Goal: Information Seeking & Learning: Learn about a topic

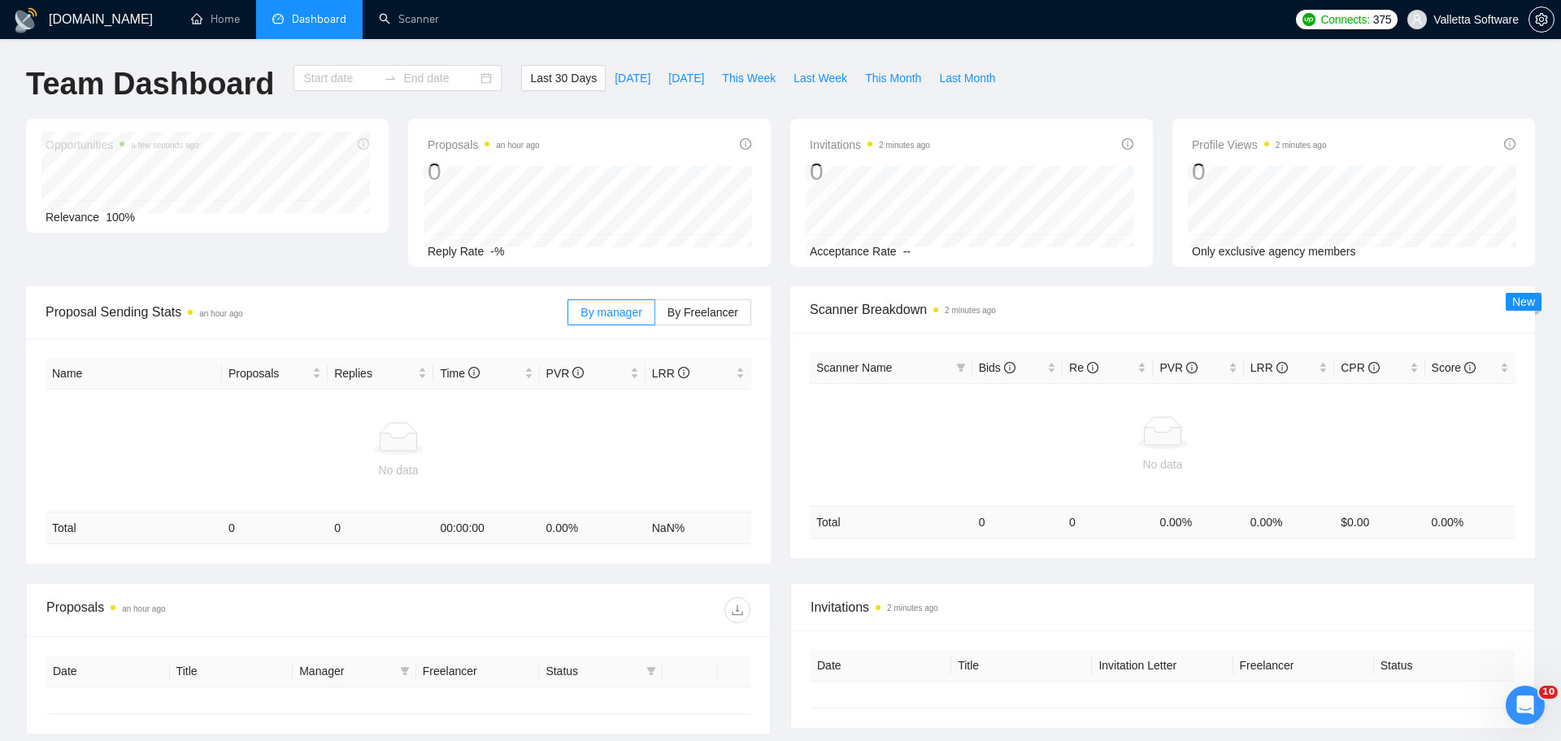
type input "[DATE]"
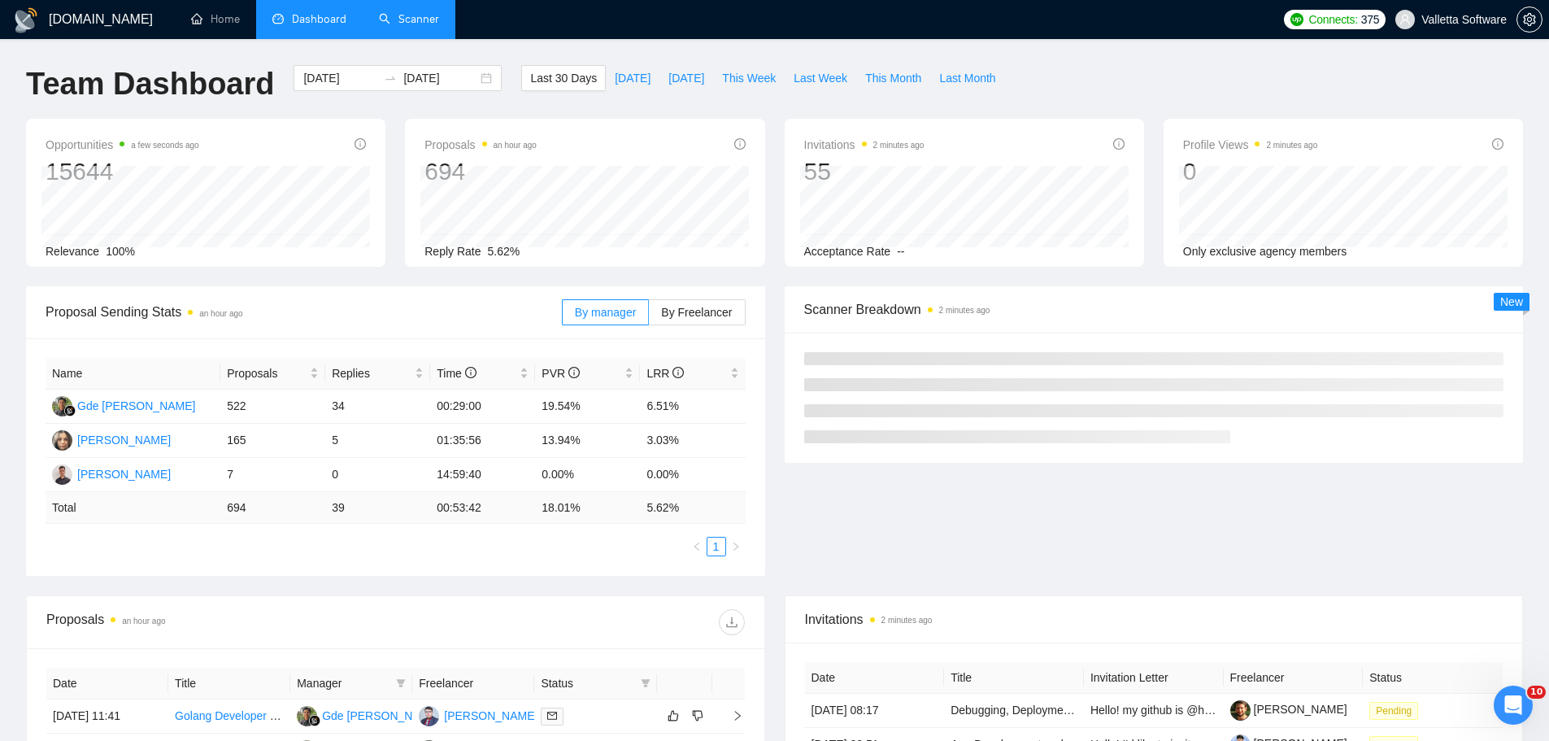
click at [424, 37] on li "Scanner" at bounding box center [409, 19] width 93 height 39
click at [399, 26] on link "Scanner" at bounding box center [409, 19] width 60 height 14
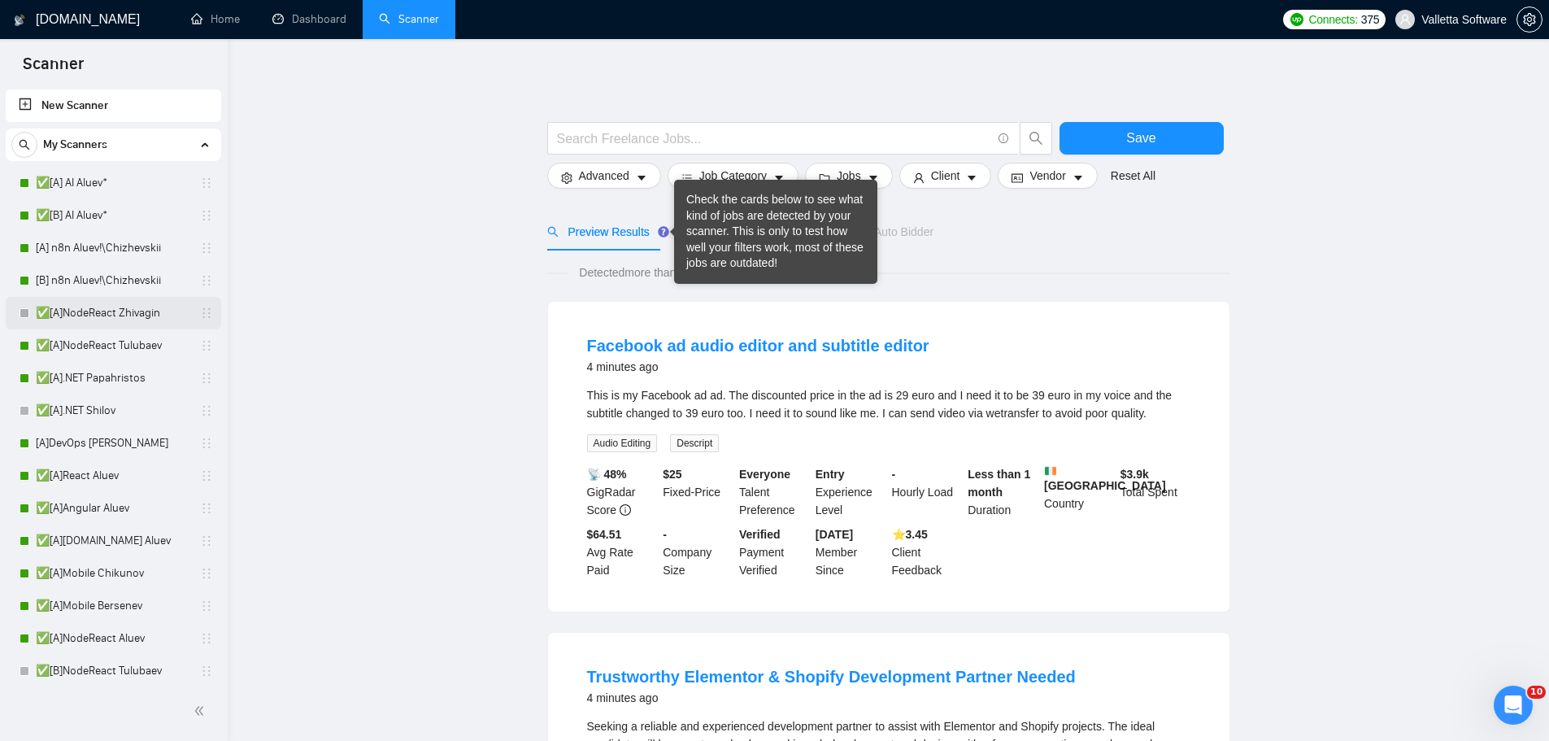
click at [102, 327] on link "✅[A]NodeReact Zhivagin" at bounding box center [113, 313] width 154 height 33
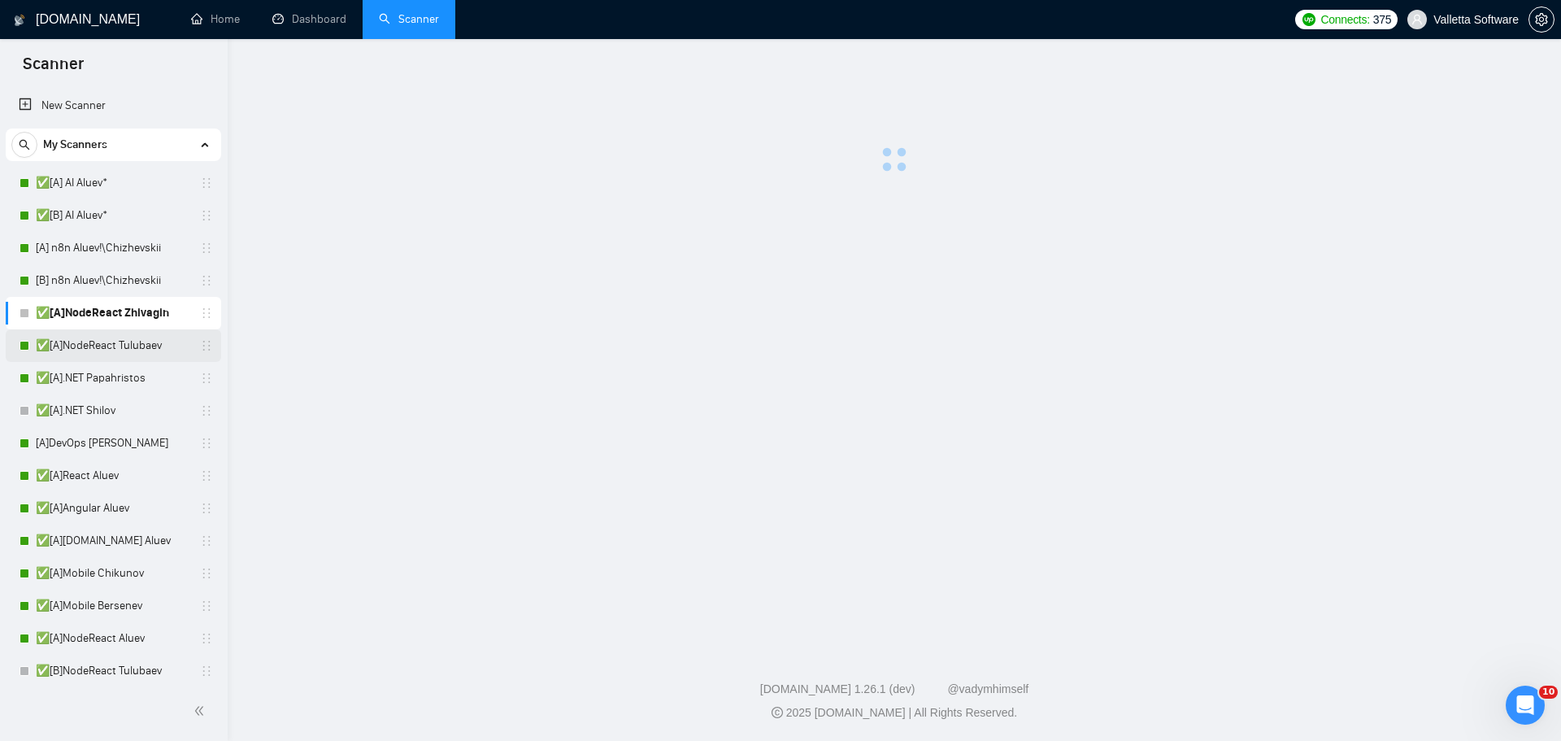
click at [100, 346] on link "✅[A]NodeReact Tulubaev" at bounding box center [113, 345] width 154 height 33
click at [98, 463] on link "✅[A]React Aluev" at bounding box center [113, 475] width 154 height 33
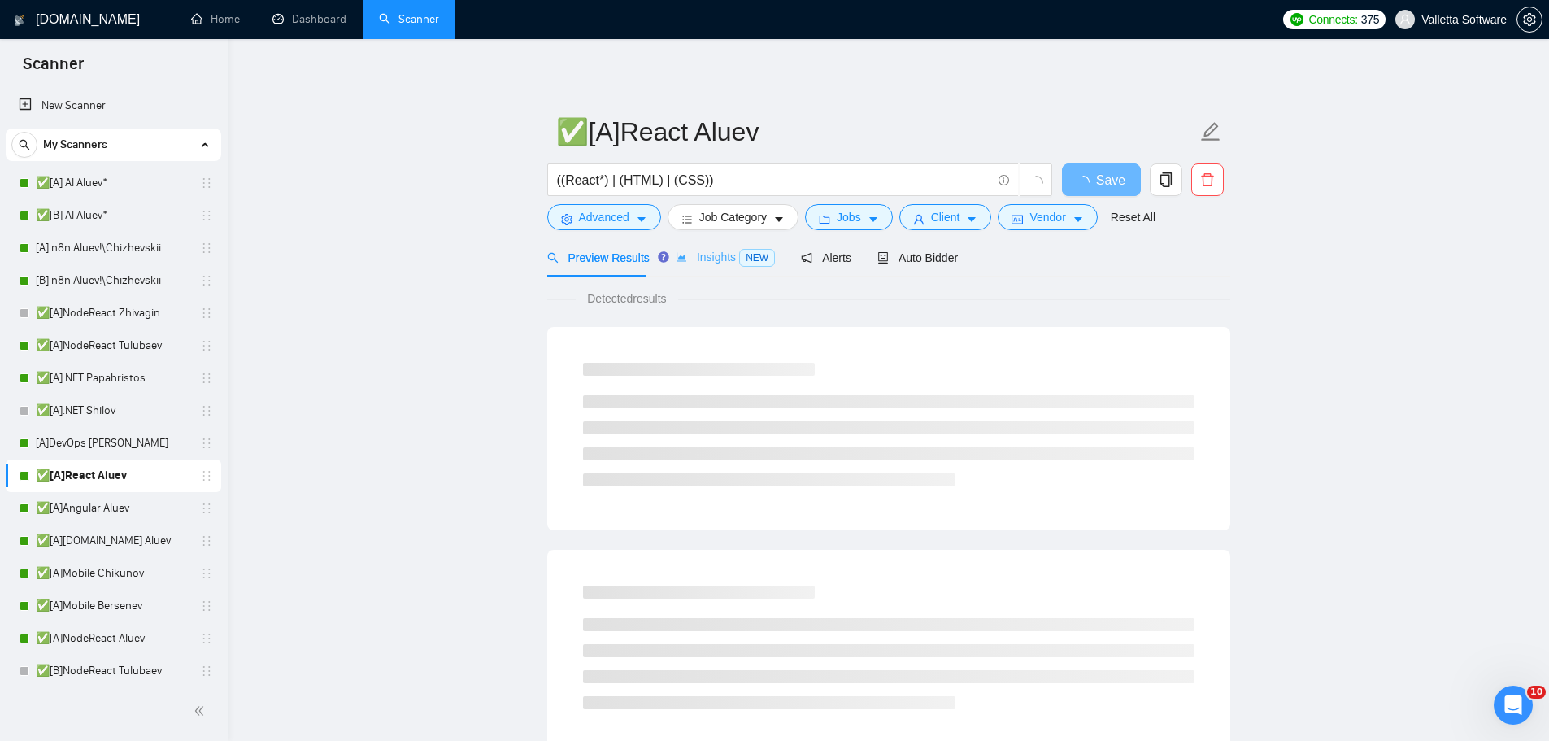
click at [725, 245] on div "Insights NEW" at bounding box center [725, 257] width 99 height 38
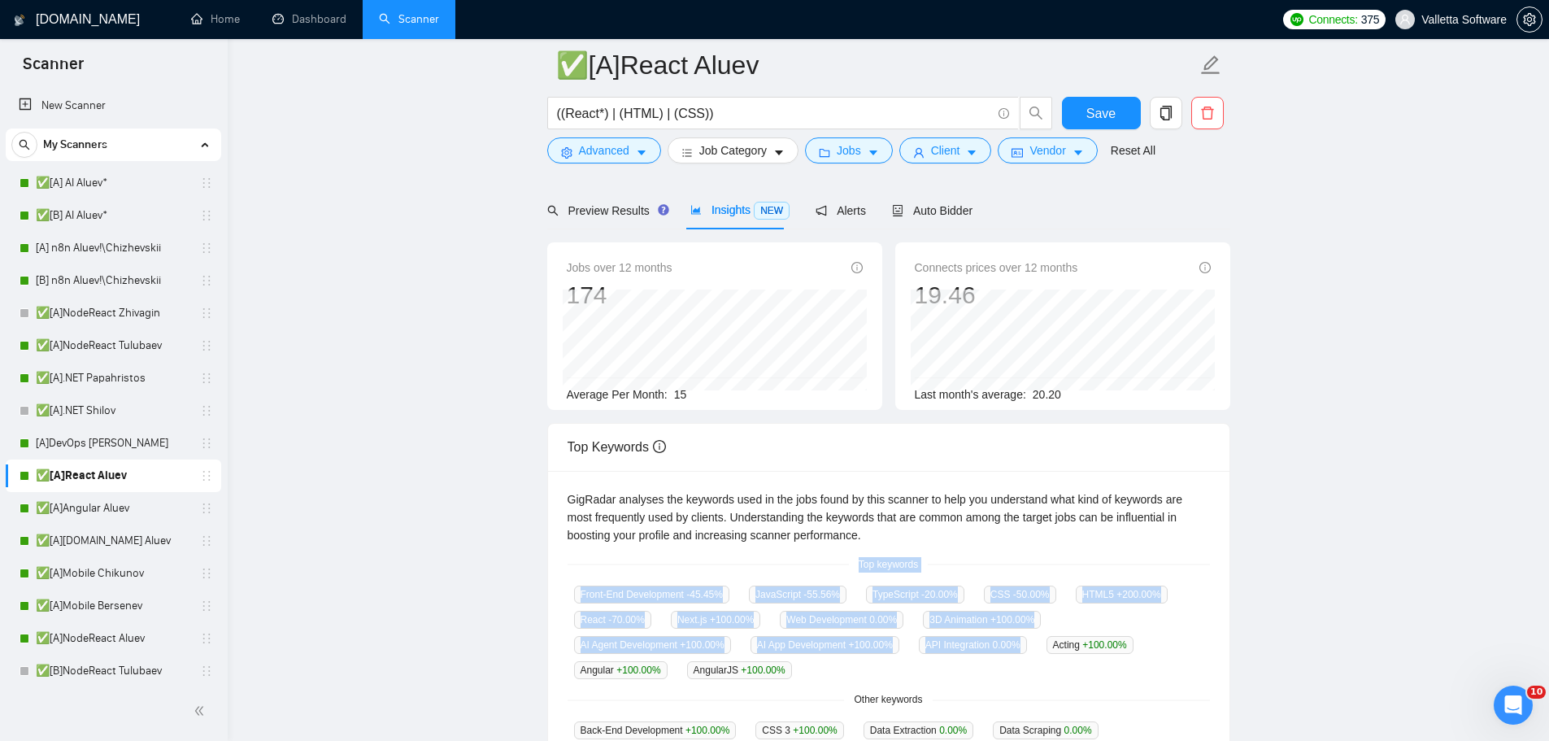
scroll to position [325, 0]
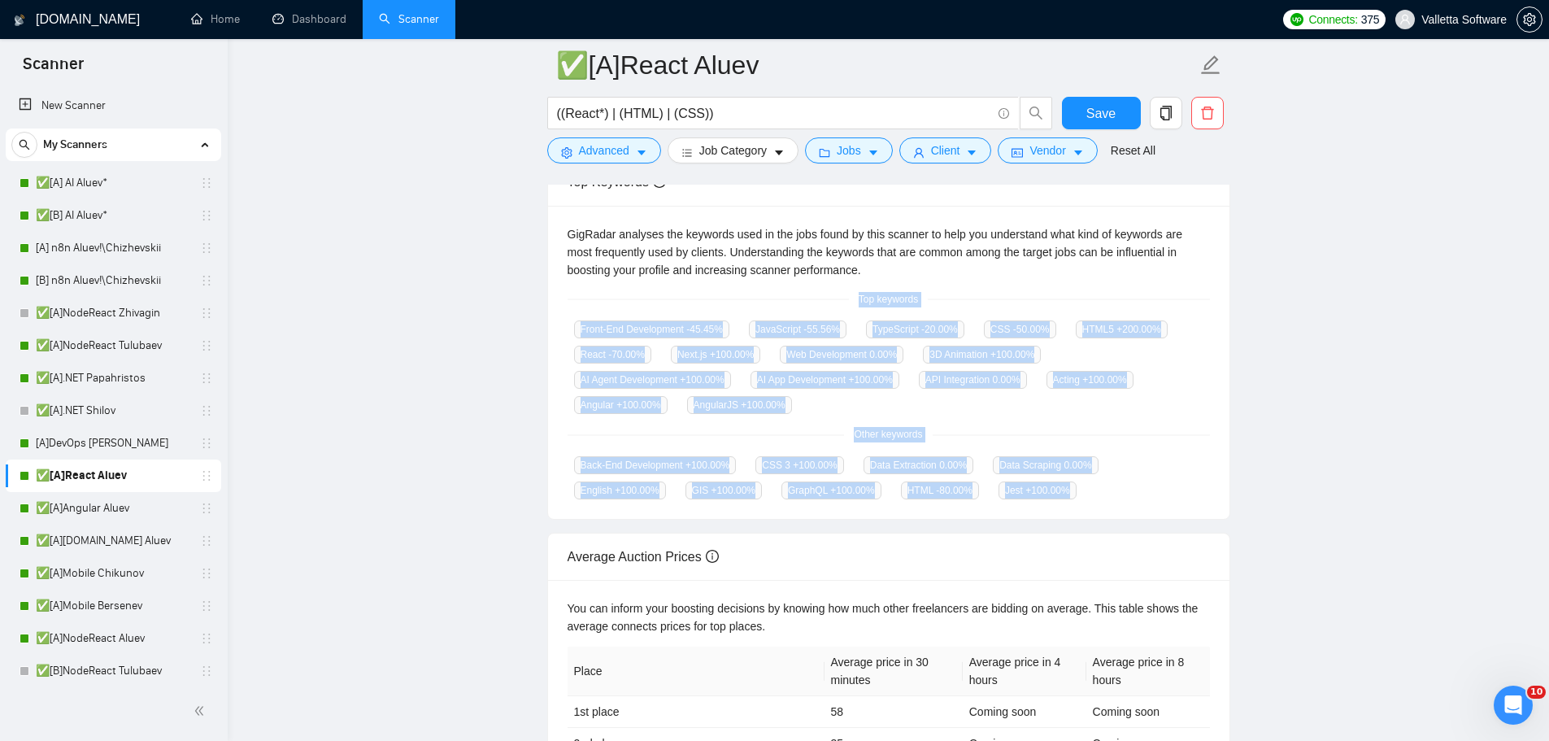
drag, startPoint x: 844, startPoint y: 614, endPoint x: 1109, endPoint y: 495, distance: 290.4
click at [1109, 495] on div "GigRadar analyses the keywords used in the jobs found by this scanner to help y…" at bounding box center [888, 363] width 681 height 314
copy div "Top keywords Front-End Development -45.45 % JavaScript -55.56 % TypeScript -20.…"
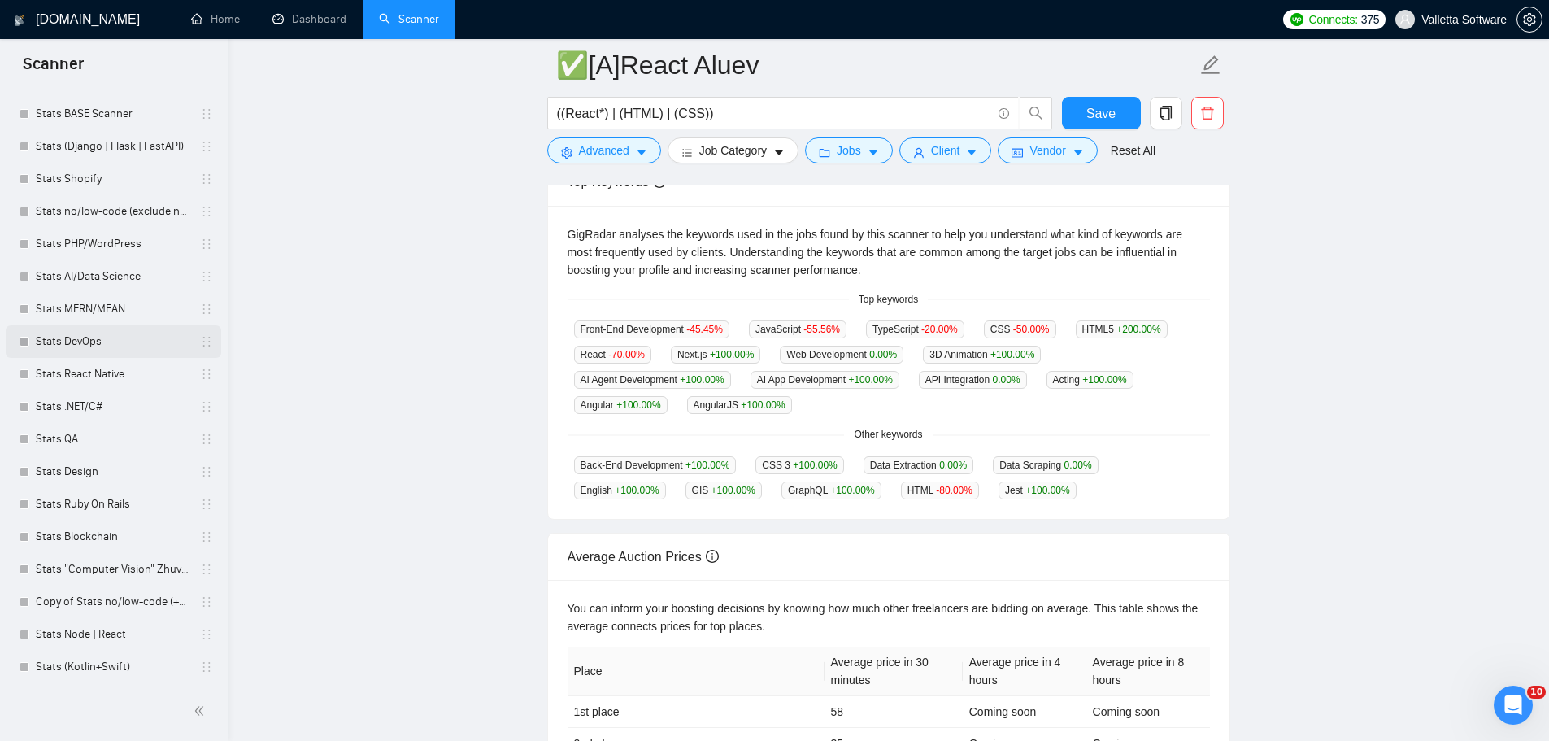
scroll to position [949, 0]
click at [137, 341] on link "Stats React Native" at bounding box center [113, 340] width 154 height 33
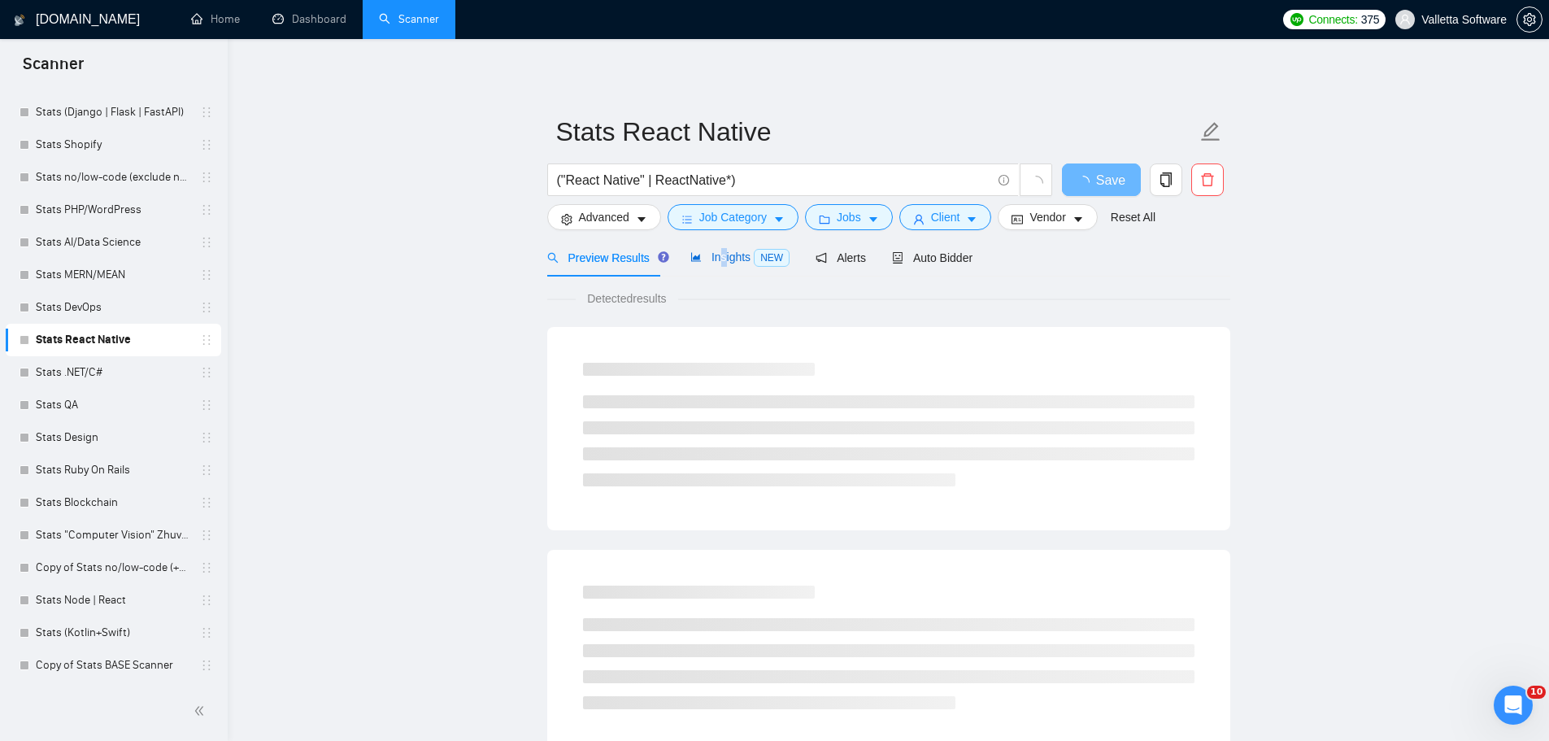
click at [719, 250] on span "Insights NEW" at bounding box center [739, 256] width 99 height 13
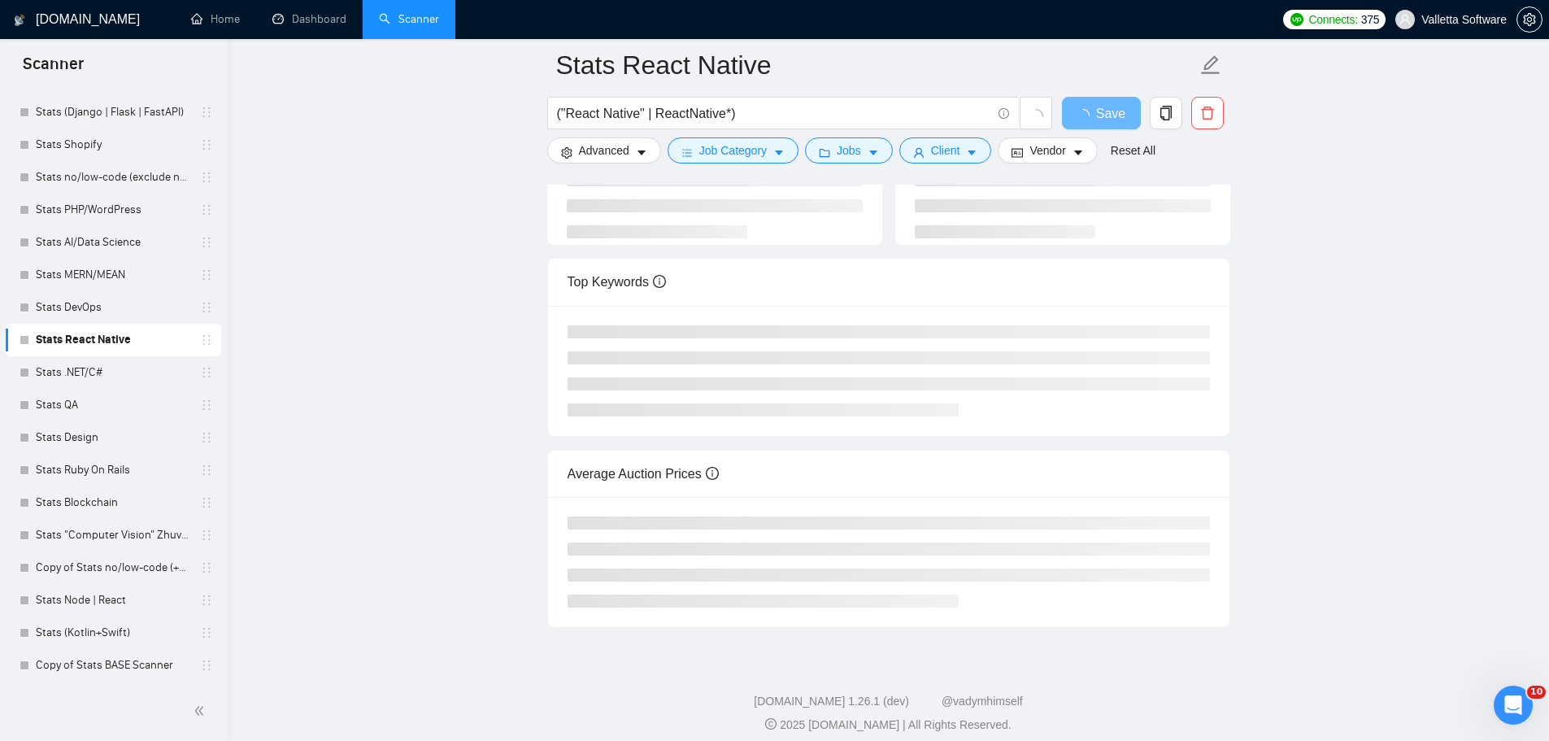
scroll to position [183, 0]
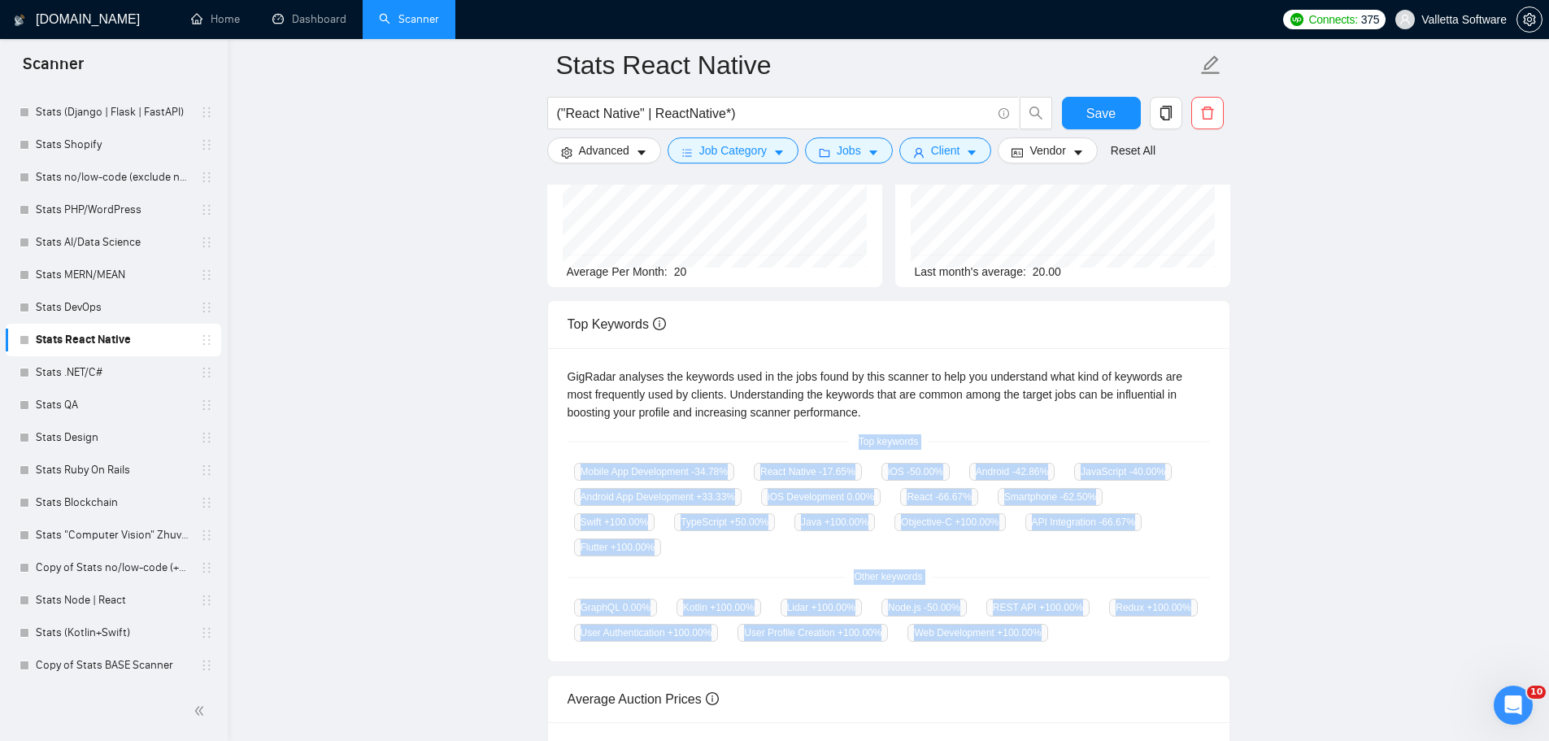
drag, startPoint x: 855, startPoint y: 439, endPoint x: 1060, endPoint y: 611, distance: 267.2
click at [1060, 611] on div "GigRadar analyses the keywords used in the jobs found by this scanner to help y…" at bounding box center [888, 505] width 681 height 314
copy div "Top keywords Mobile App Development -34.78 % React Native -17.65 % iOS -50.00 %…"
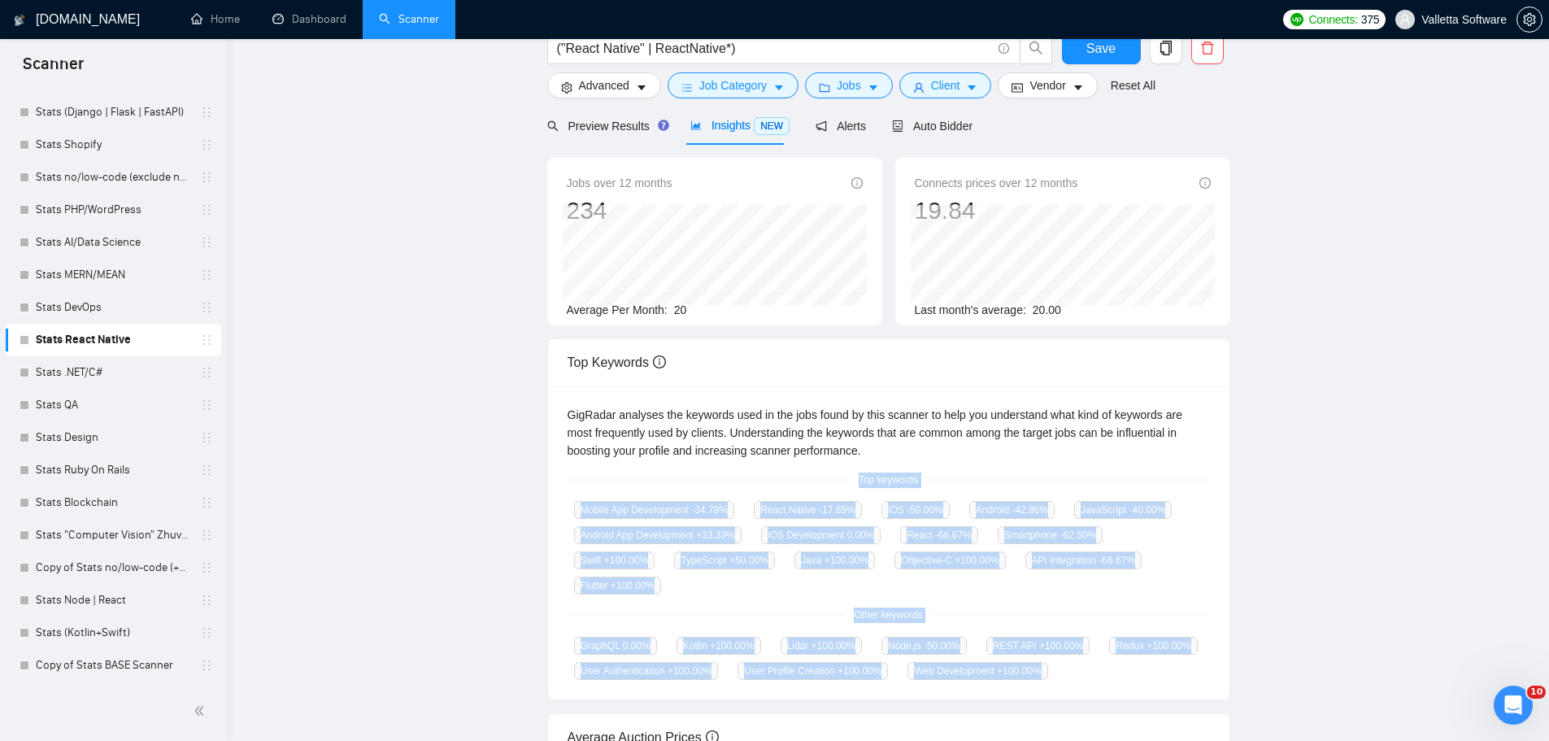
scroll to position [0, 0]
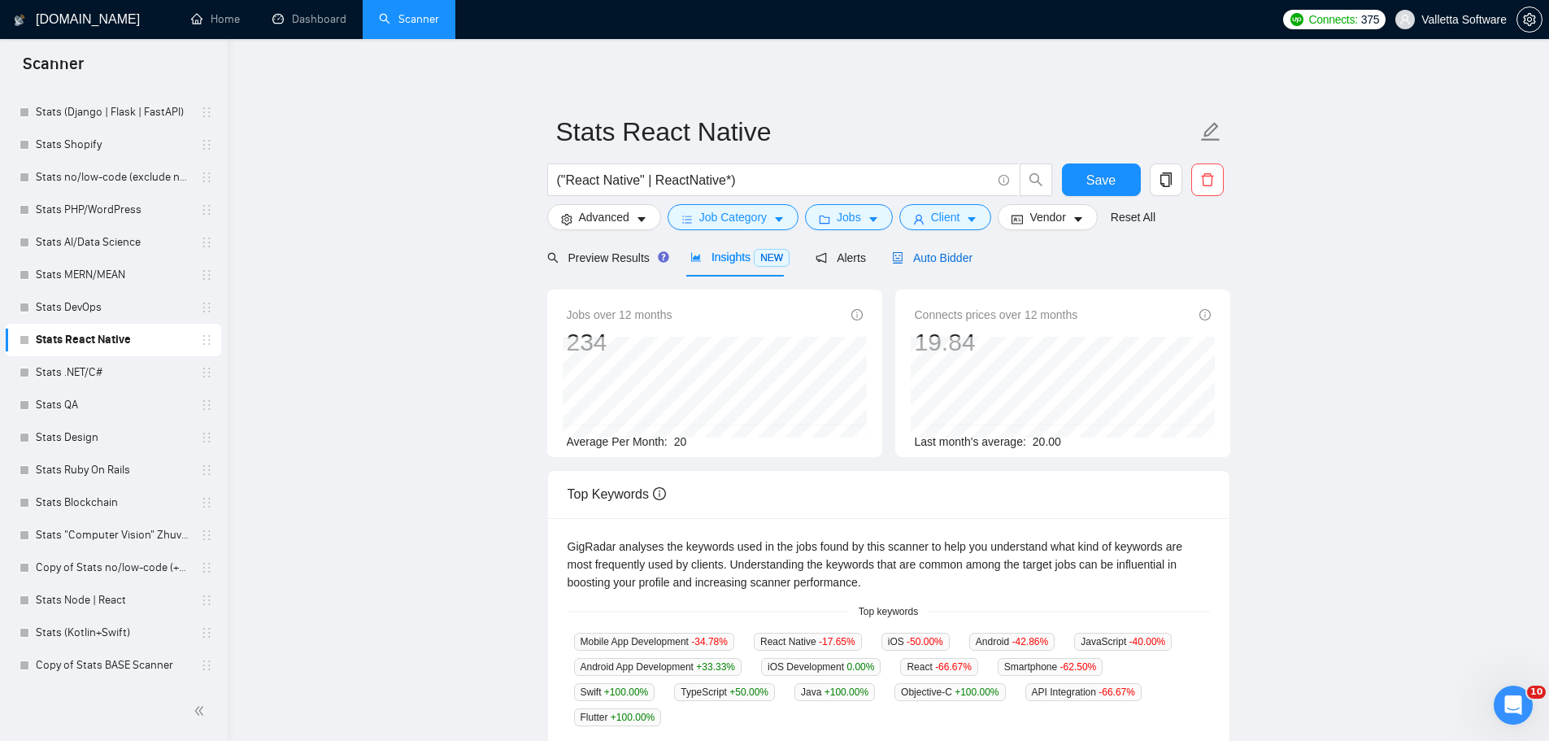
click at [925, 257] on span "Auto Bidder" at bounding box center [932, 257] width 80 height 13
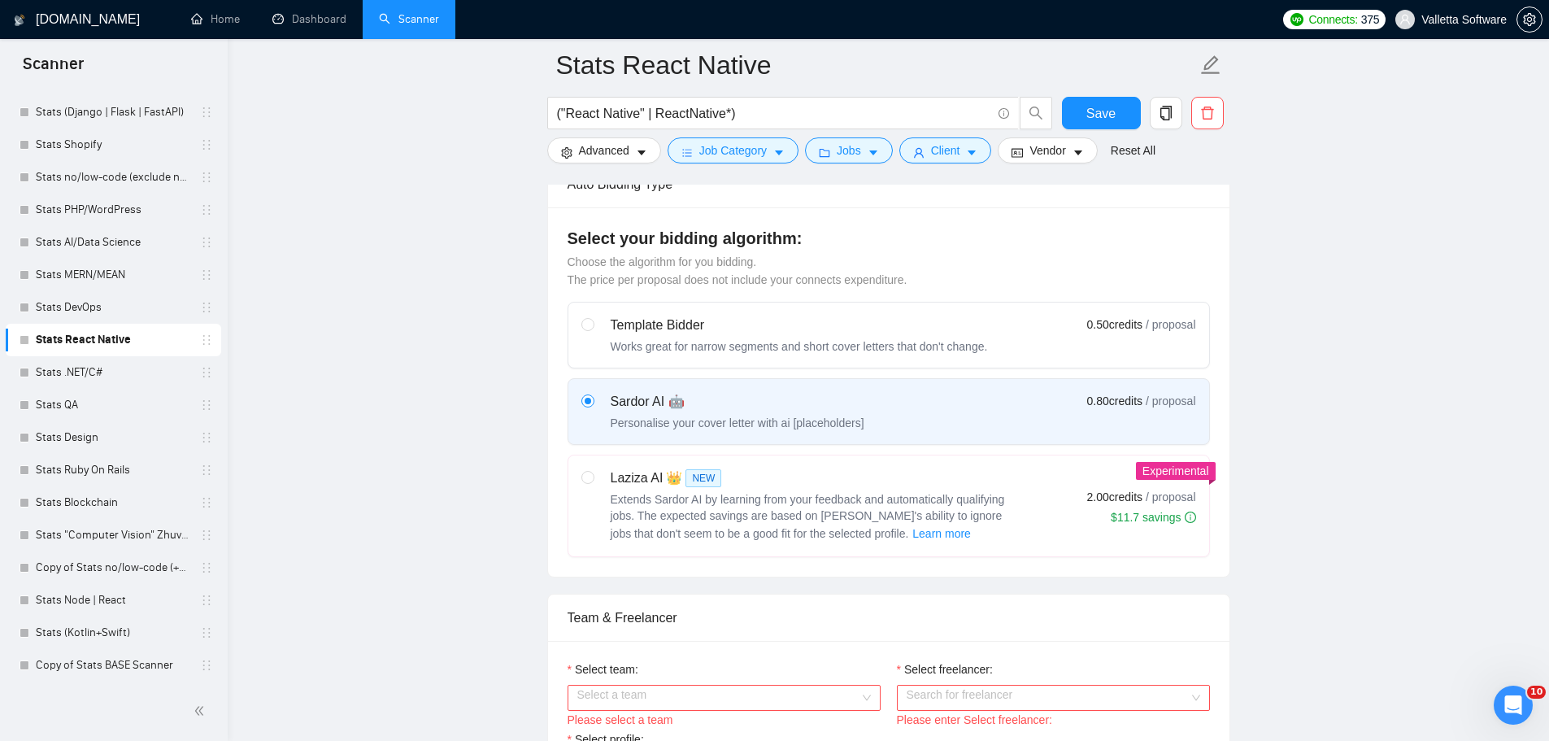
scroll to position [894, 0]
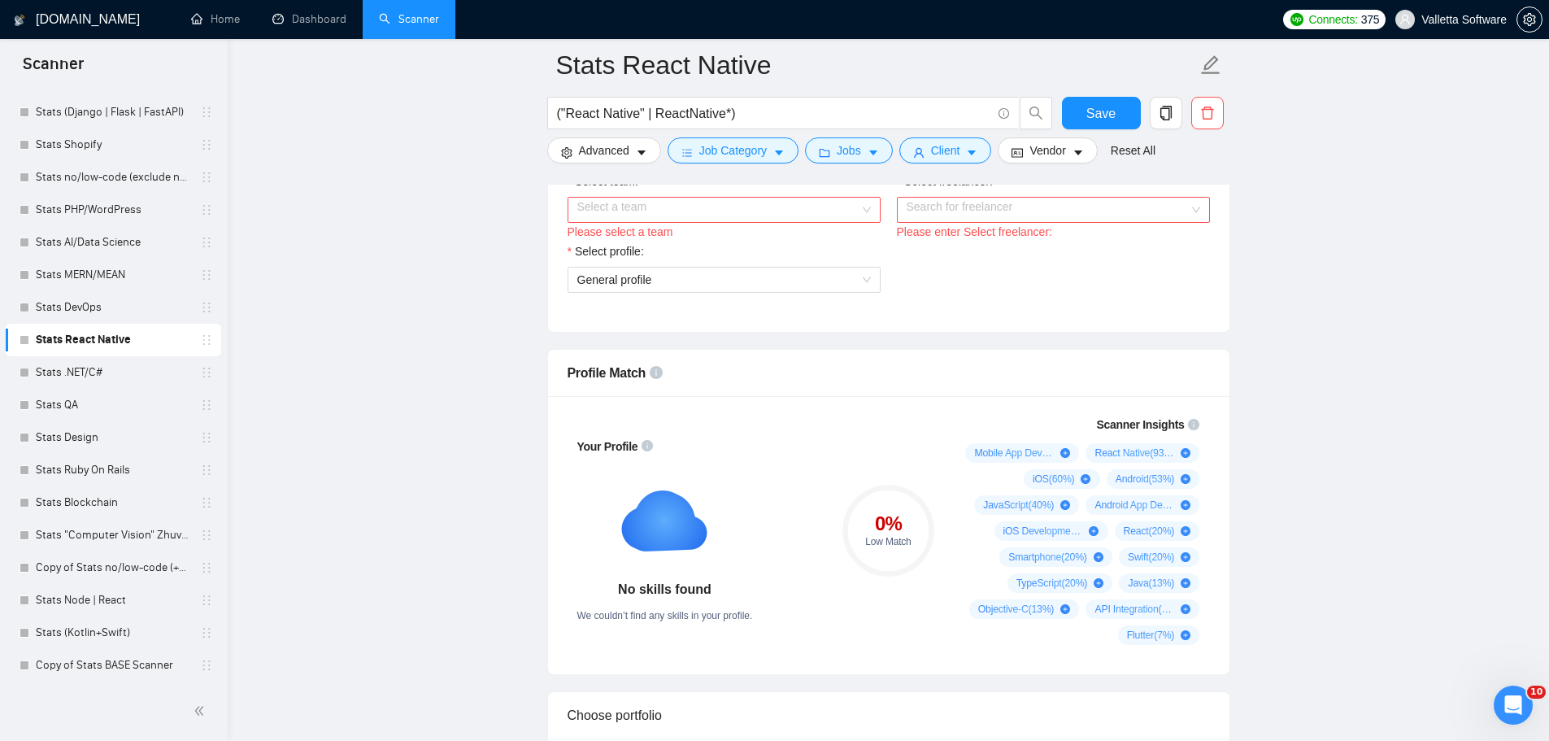
click at [753, 205] on input "Select team:" at bounding box center [718, 210] width 282 height 24
click at [735, 245] on div "[DOMAIN_NAME]: AI and humans together" at bounding box center [723, 241] width 294 height 18
click at [975, 228] on div "Please enter Select freelancer:" at bounding box center [1053, 232] width 313 height 18
click at [974, 215] on input "Select freelancer:" at bounding box center [1048, 210] width 282 height 24
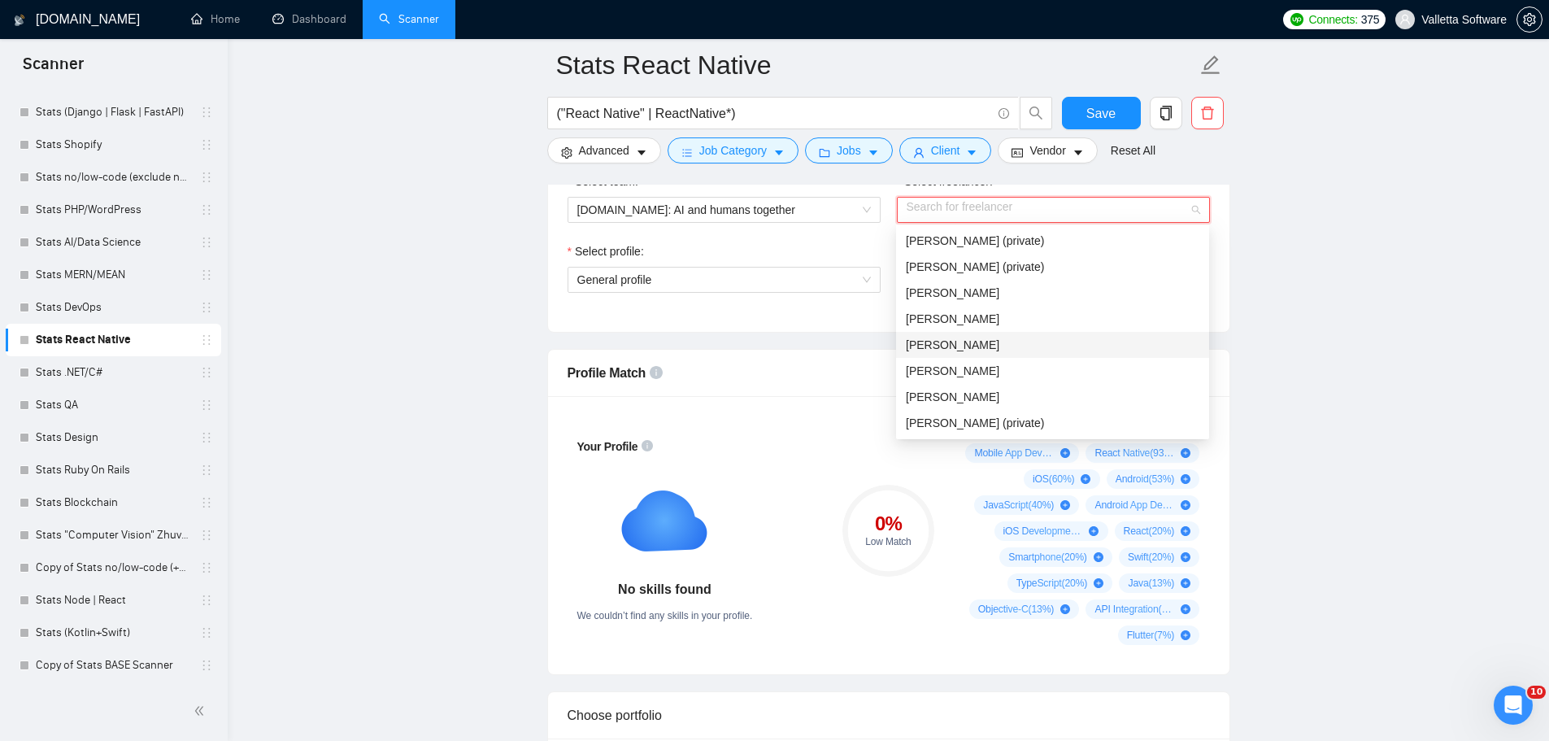
click at [1038, 346] on div "[PERSON_NAME]" at bounding box center [1053, 345] width 294 height 18
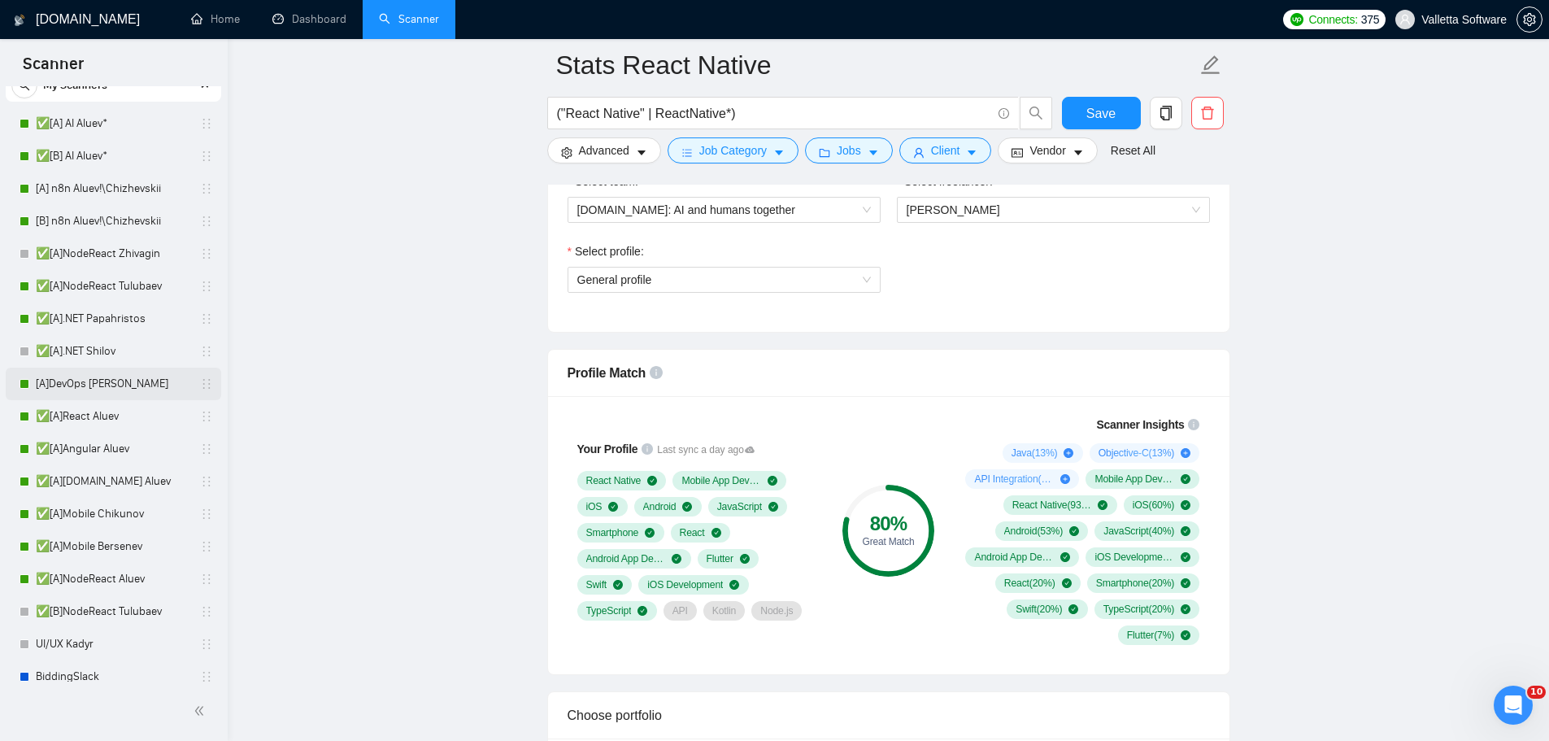
click at [166, 389] on link "[A]DevOps [PERSON_NAME]" at bounding box center [113, 384] width 154 height 33
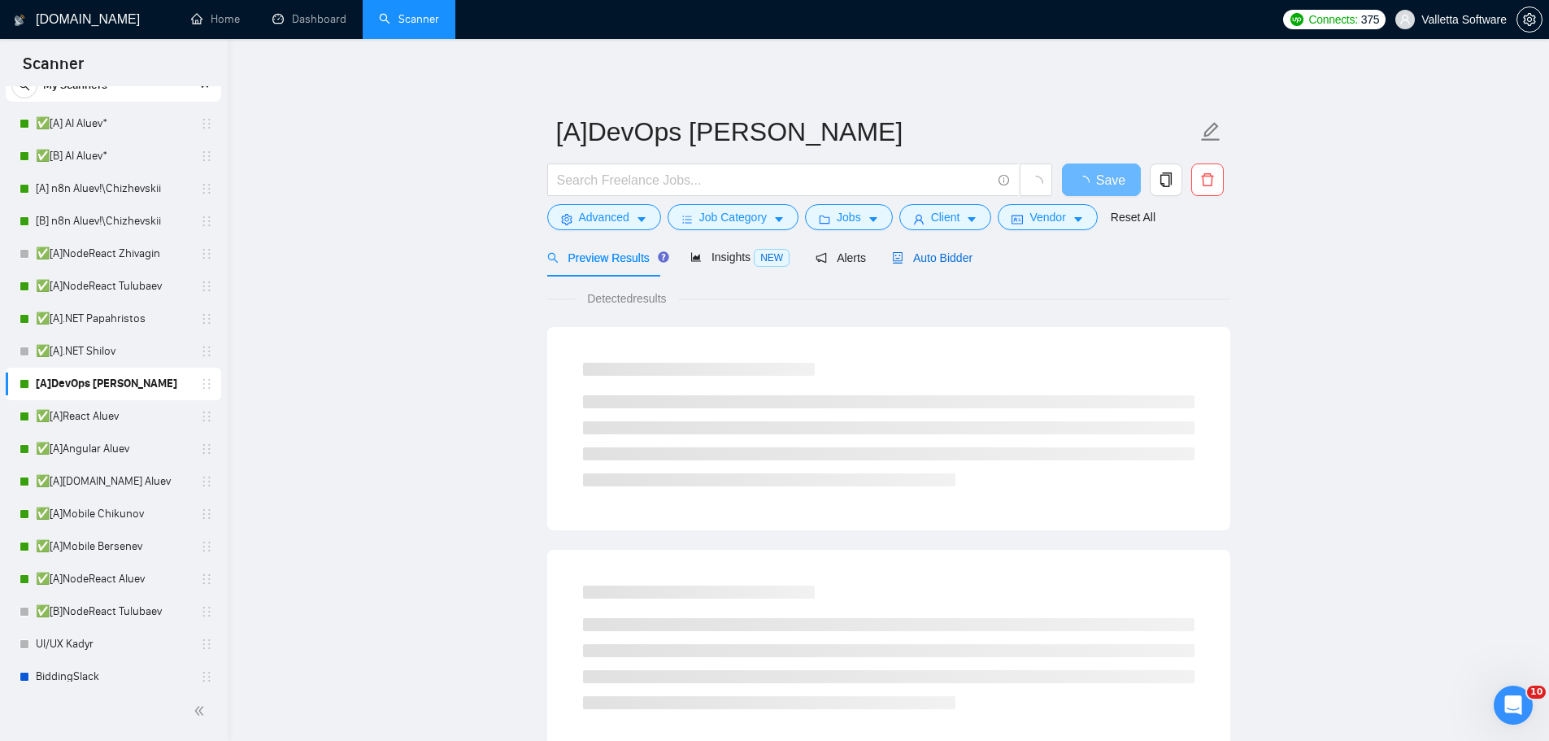
click at [956, 254] on span "Auto Bidder" at bounding box center [932, 257] width 80 height 13
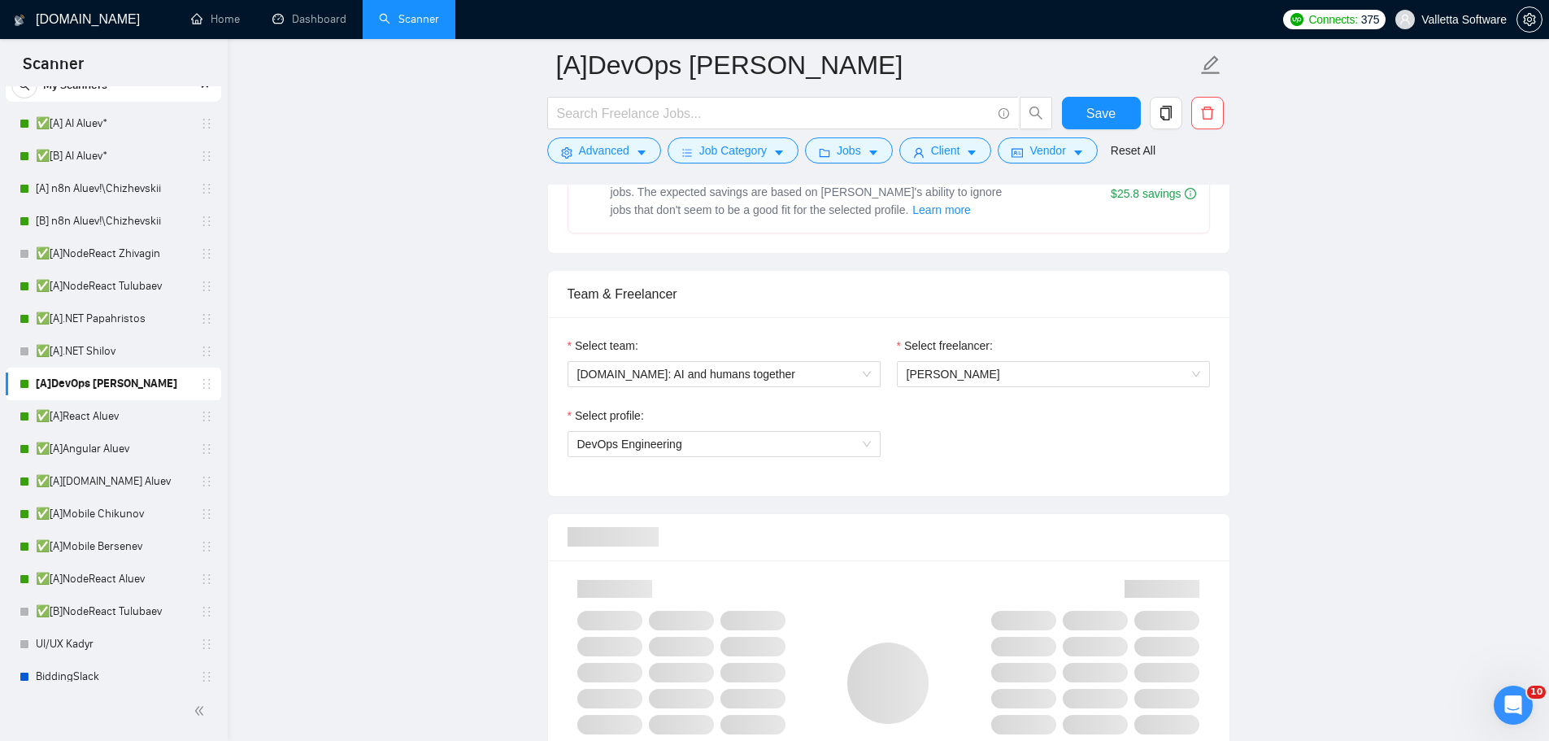
scroll to position [813, 0]
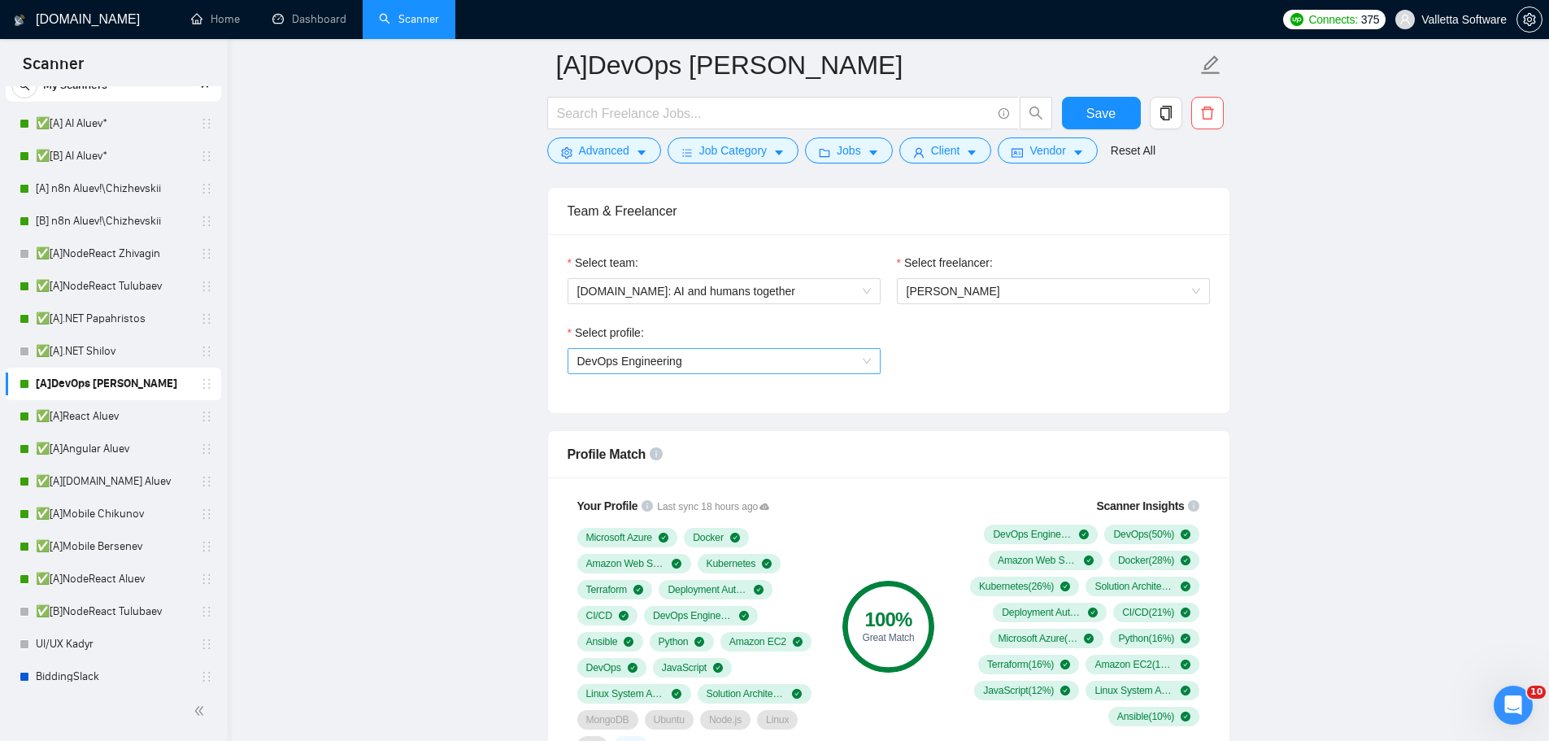
click at [724, 359] on span "DevOps Engineering" at bounding box center [724, 361] width 294 height 24
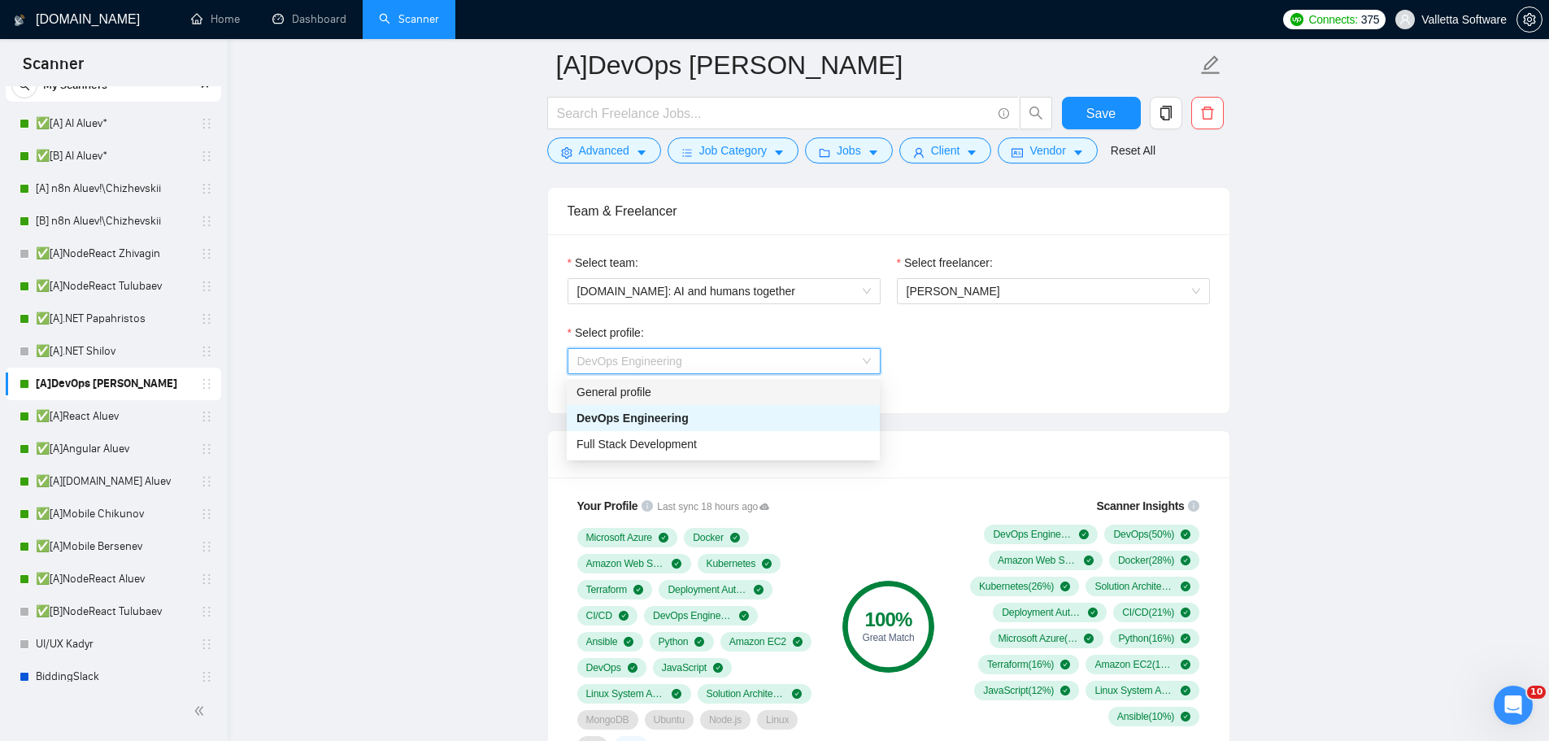
click at [701, 386] on div "General profile" at bounding box center [723, 392] width 294 height 18
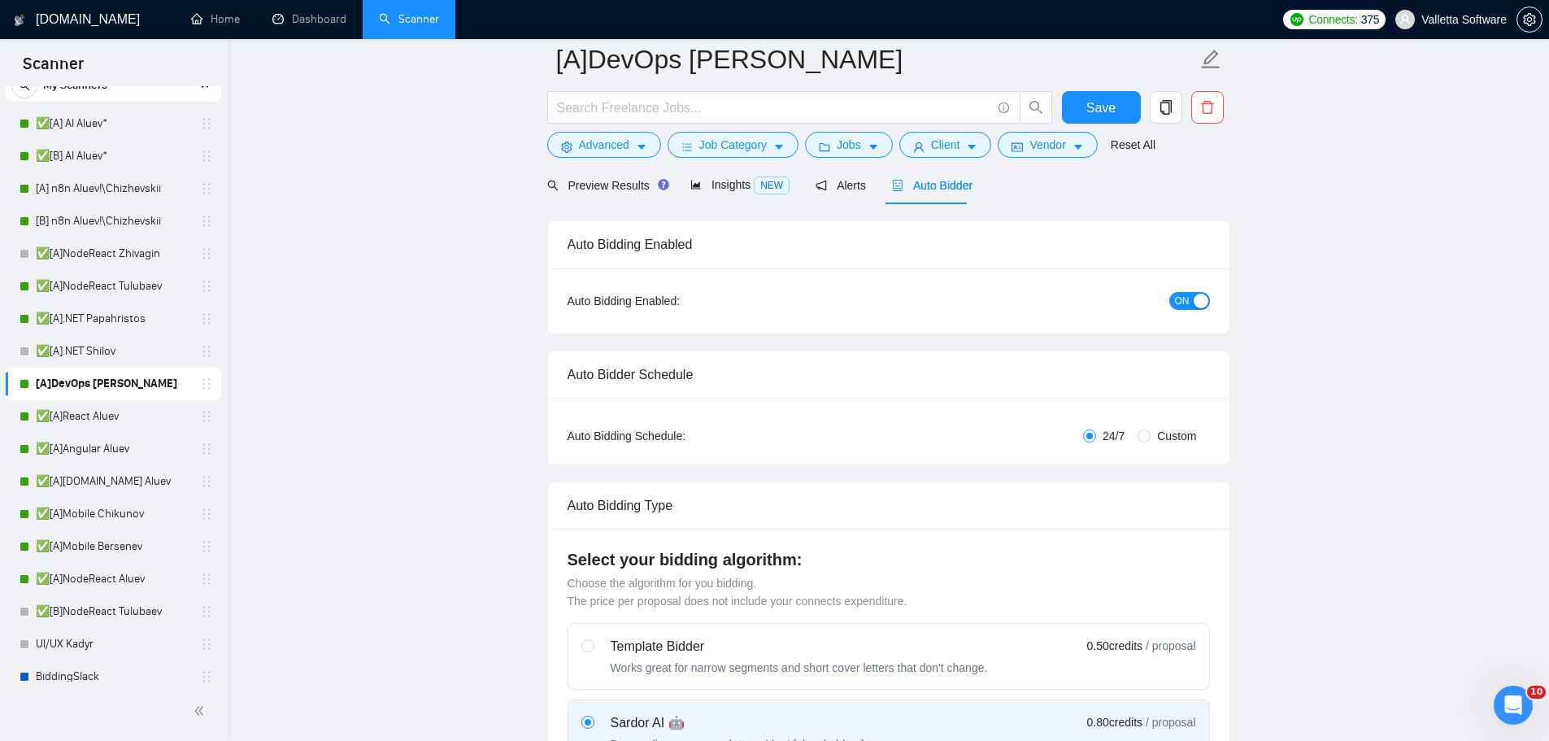
scroll to position [0, 0]
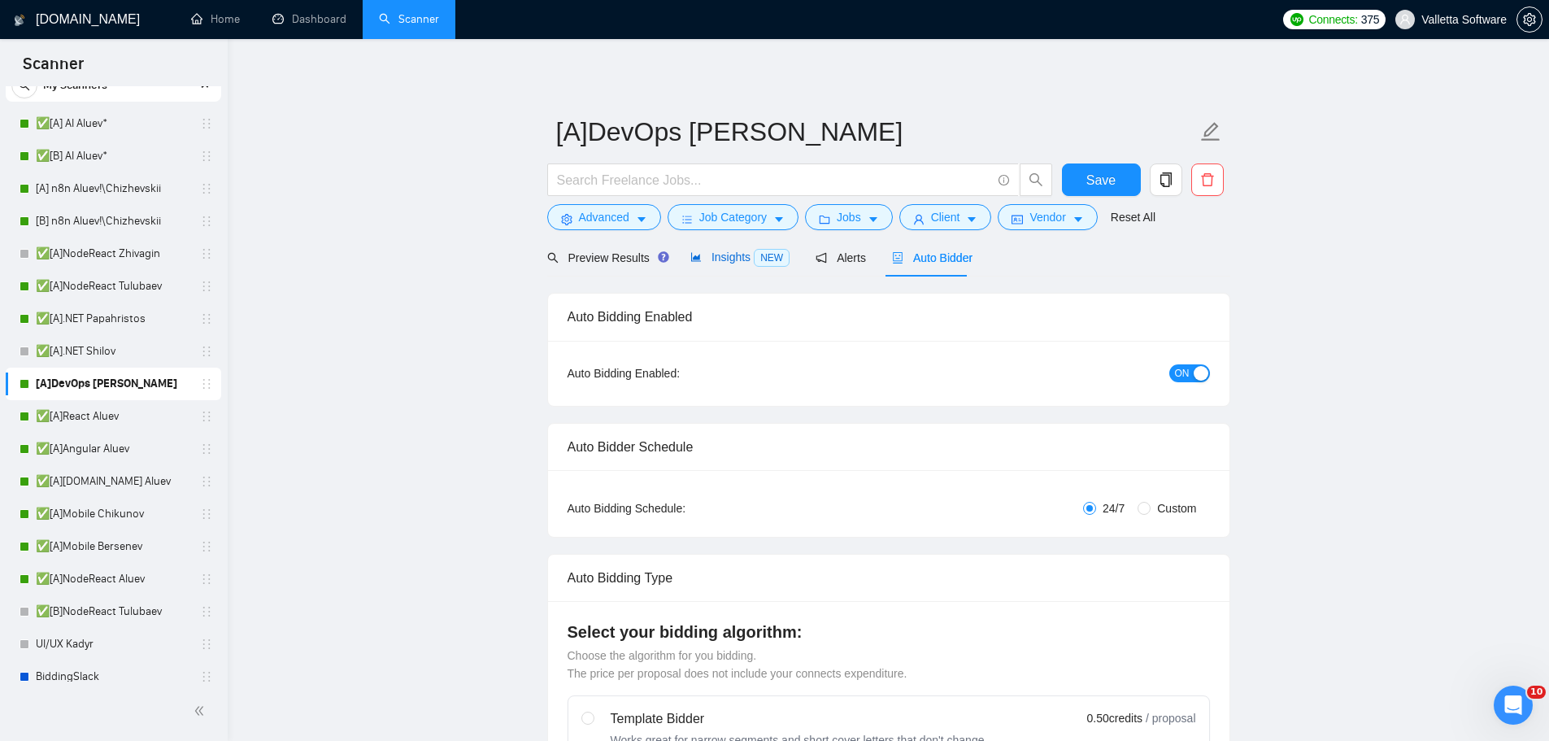
click at [722, 248] on div "Insights NEW" at bounding box center [739, 257] width 99 height 19
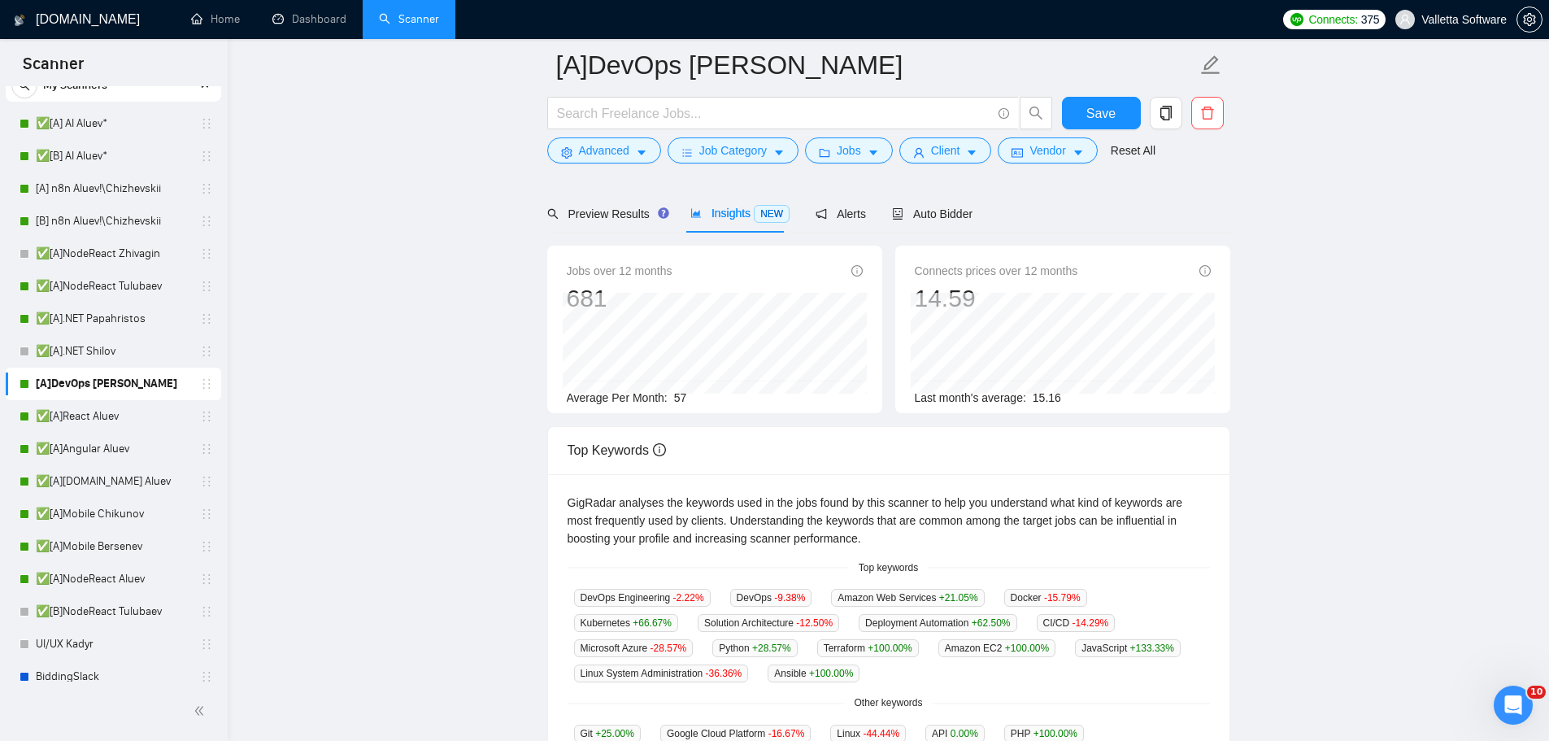
scroll to position [244, 0]
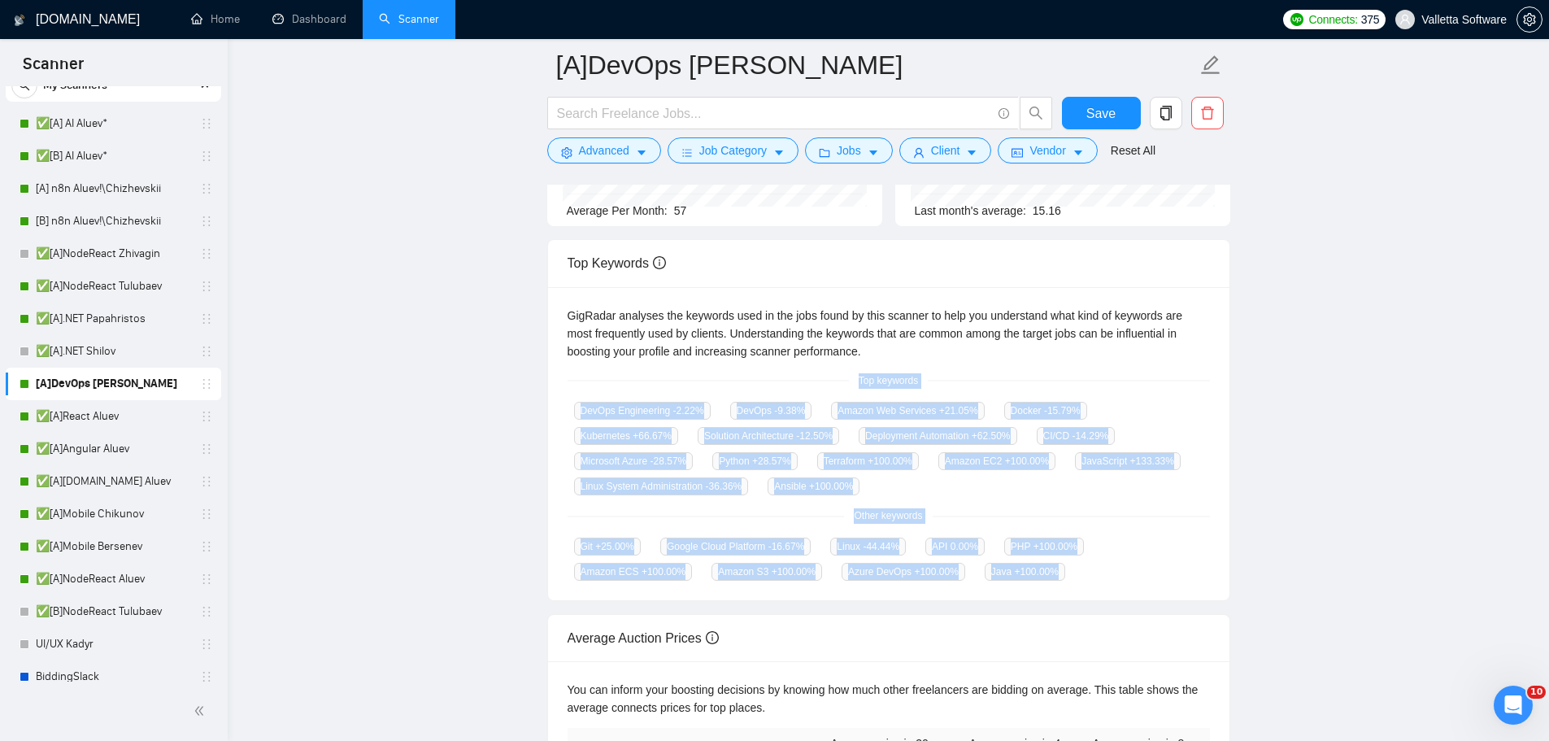
drag, startPoint x: 854, startPoint y: 385, endPoint x: 1088, endPoint y: 579, distance: 304.3
click at [1088, 579] on div "GigRadar analyses the keywords used in the jobs found by this scanner to help y…" at bounding box center [888, 444] width 681 height 314
copy div "Top keywords DevOps Engineering -2.22 % DevOps -9.38 % Amazon Web Services +21.…"
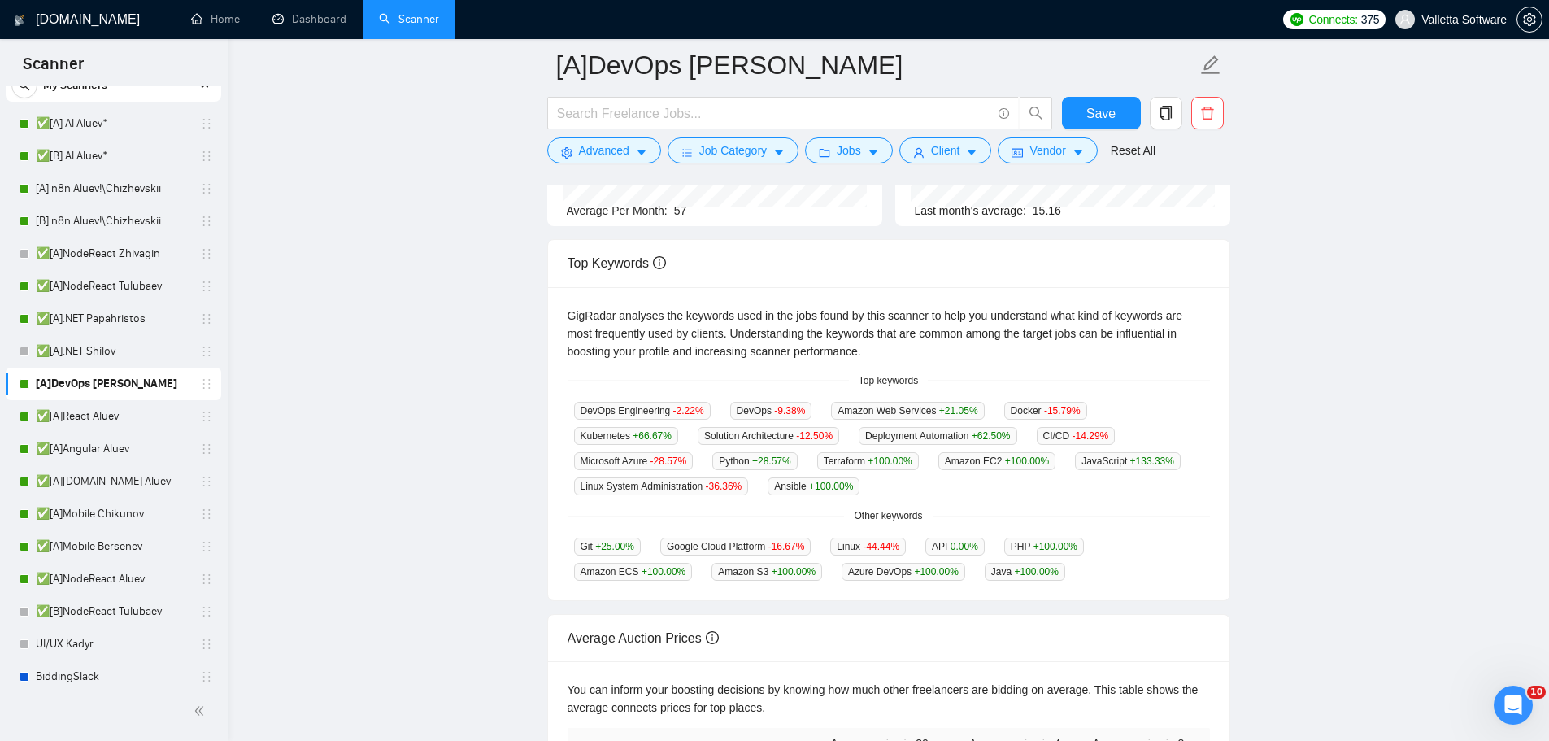
click at [673, 93] on form "[A]DevOps Shilov Save Advanced Job Category Jobs Client Vendor Reset All" at bounding box center [888, 105] width 683 height 133
click at [469, 102] on main "[A]DevOps Shilov Save Advanced Job Category Jobs Client Vendor Reset All Previe…" at bounding box center [888, 372] width 1269 height 1103
